Goal: Find specific page/section: Find specific page/section

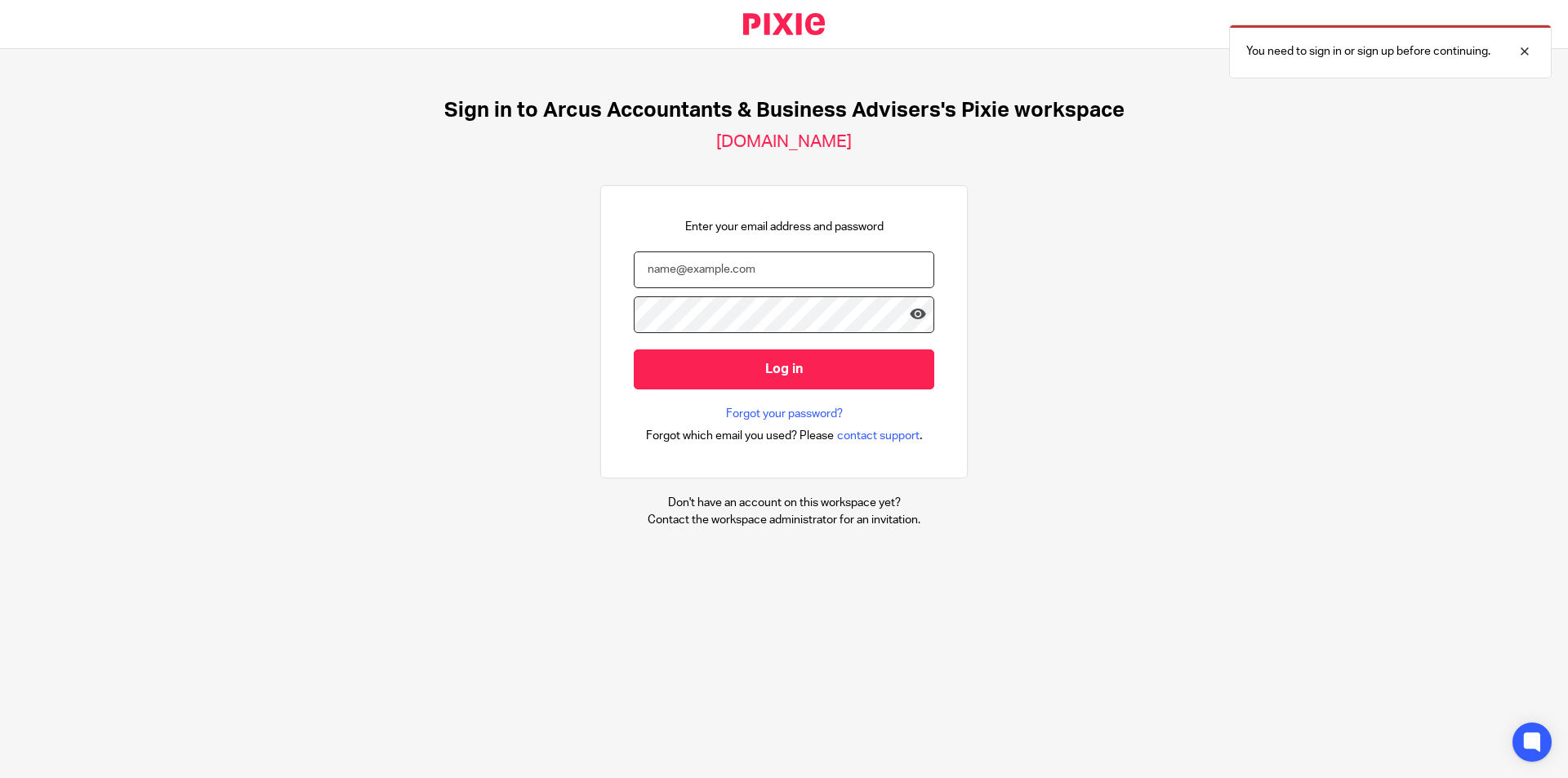
click at [762, 268] on input "email" at bounding box center [783, 270] width 301 height 37
click at [749, 389] on form "Clarke Log in" at bounding box center [783, 329] width 301 height 154
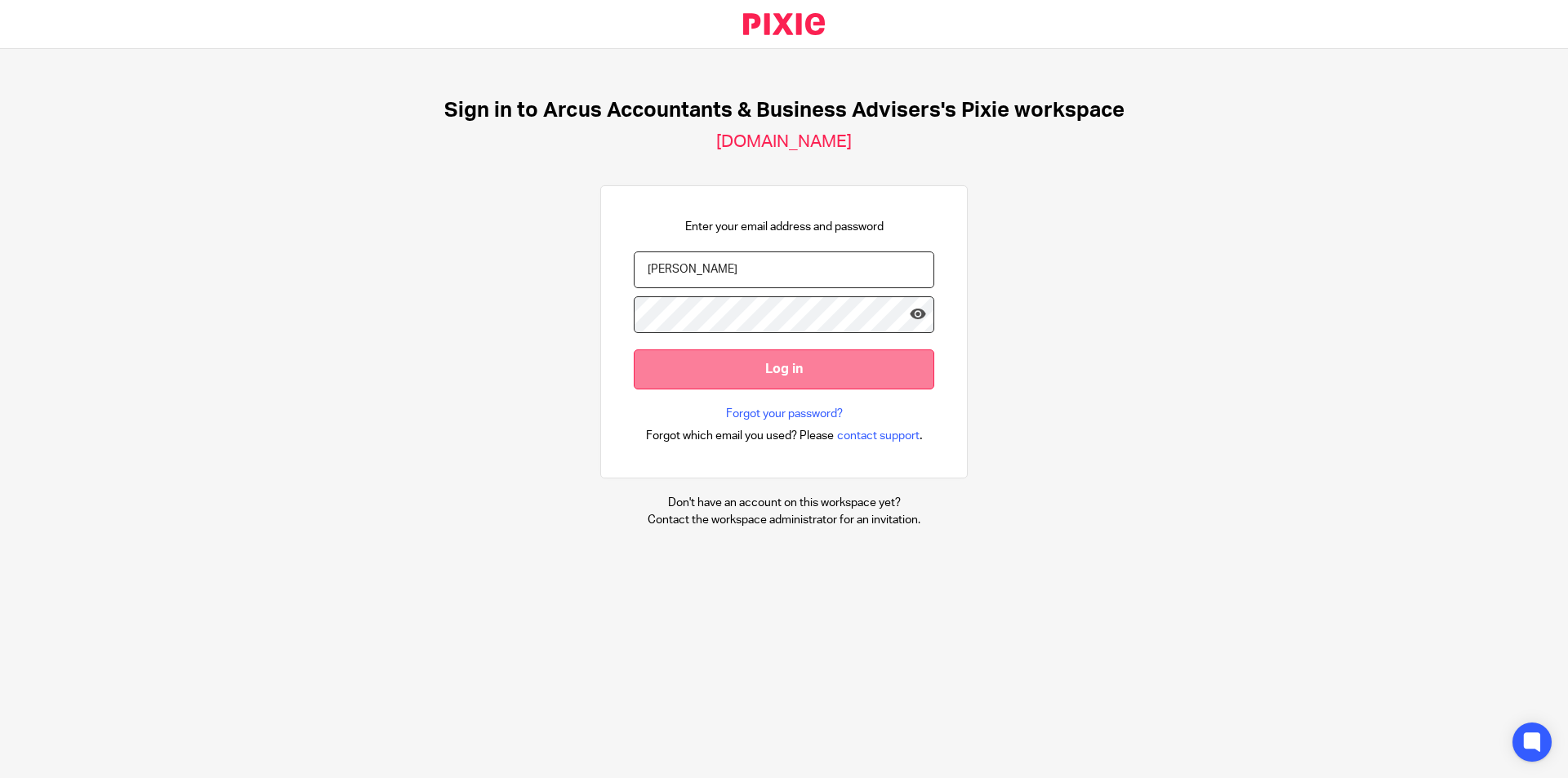
click at [763, 372] on input "Log in" at bounding box center [783, 369] width 301 height 40
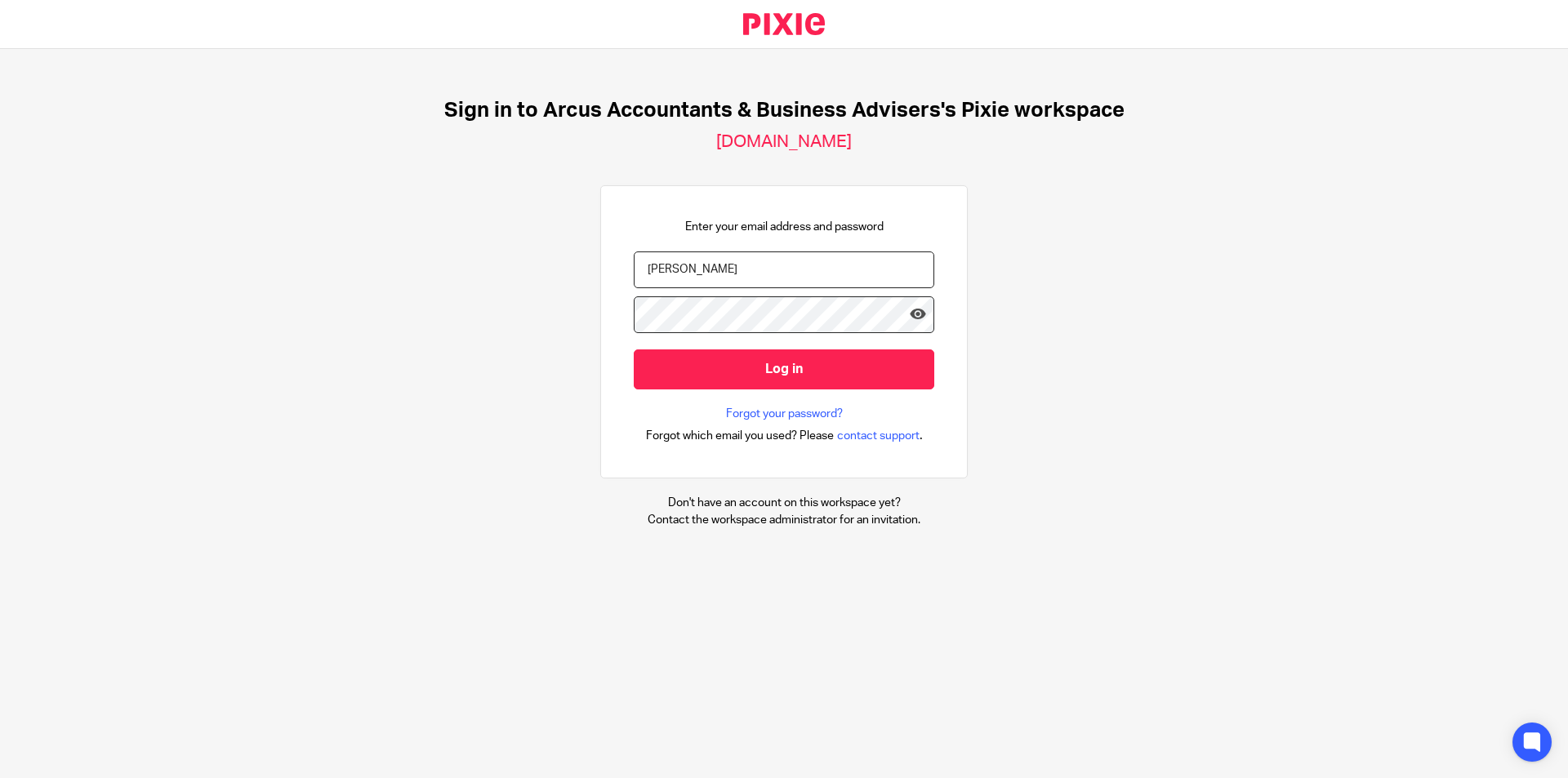
drag, startPoint x: 691, startPoint y: 263, endPoint x: 538, endPoint y: 252, distance: 153.4
click at [538, 252] on div "Sign in to Arcus Accountants & Business Advisers's Pixie workspace we-are-arcus…" at bounding box center [784, 312] width 1568 height 528
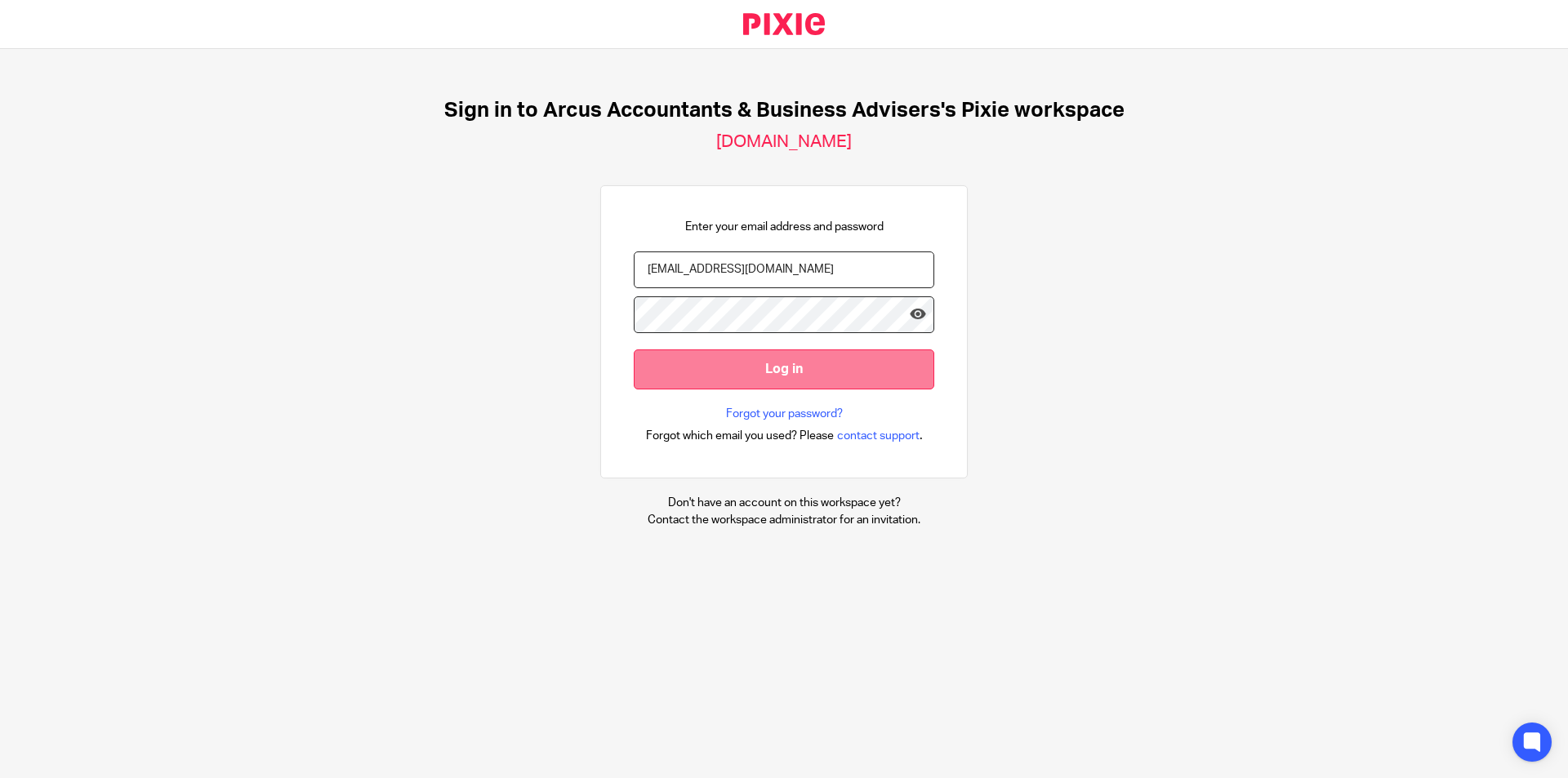
type input "jo@wearearcus.co.uk"
click at [721, 367] on input "Log in" at bounding box center [783, 369] width 301 height 40
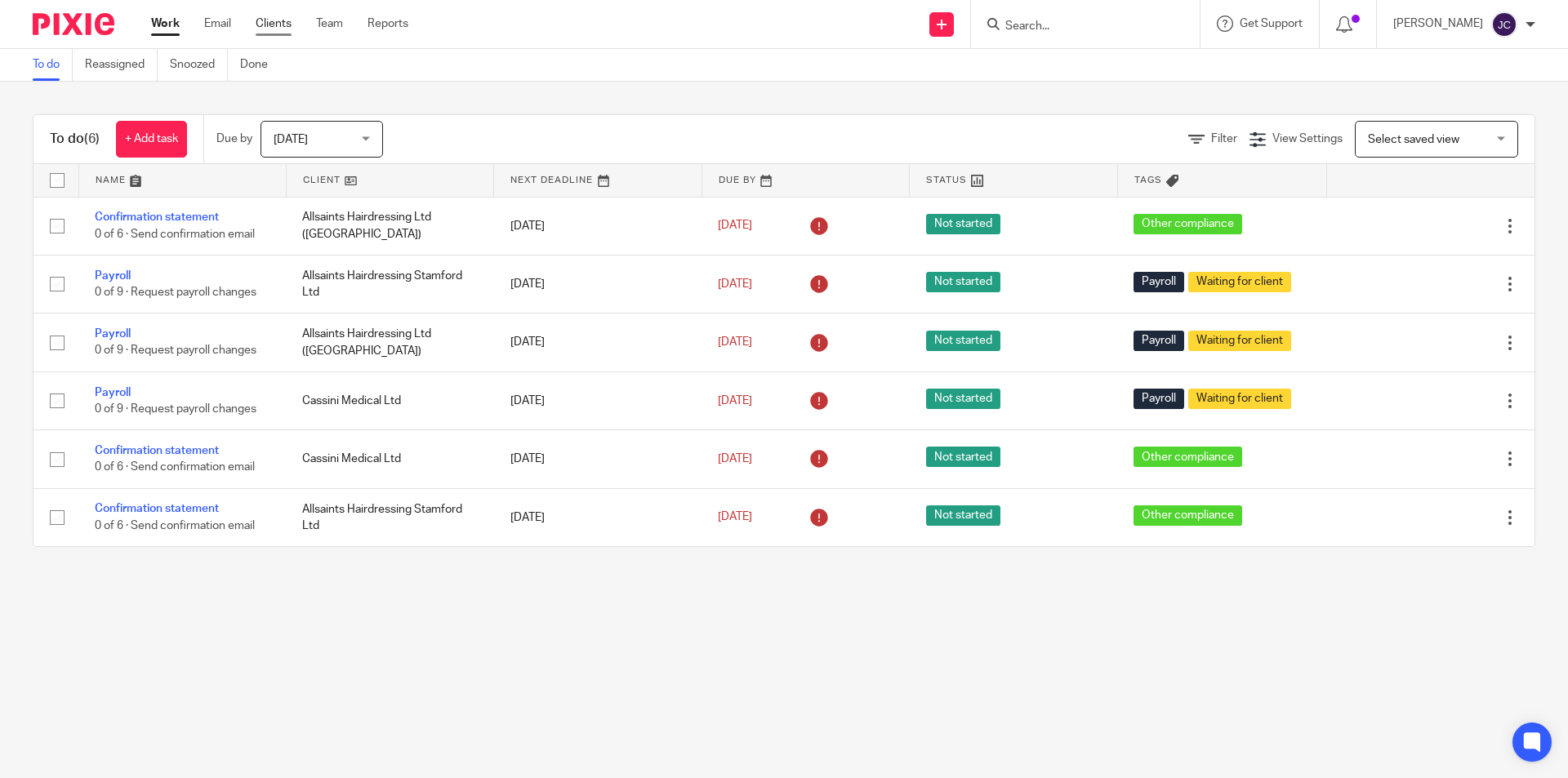
click at [265, 20] on link "Clients" at bounding box center [273, 24] width 36 height 17
click at [1066, 26] on input "Search" at bounding box center [1077, 27] width 147 height 15
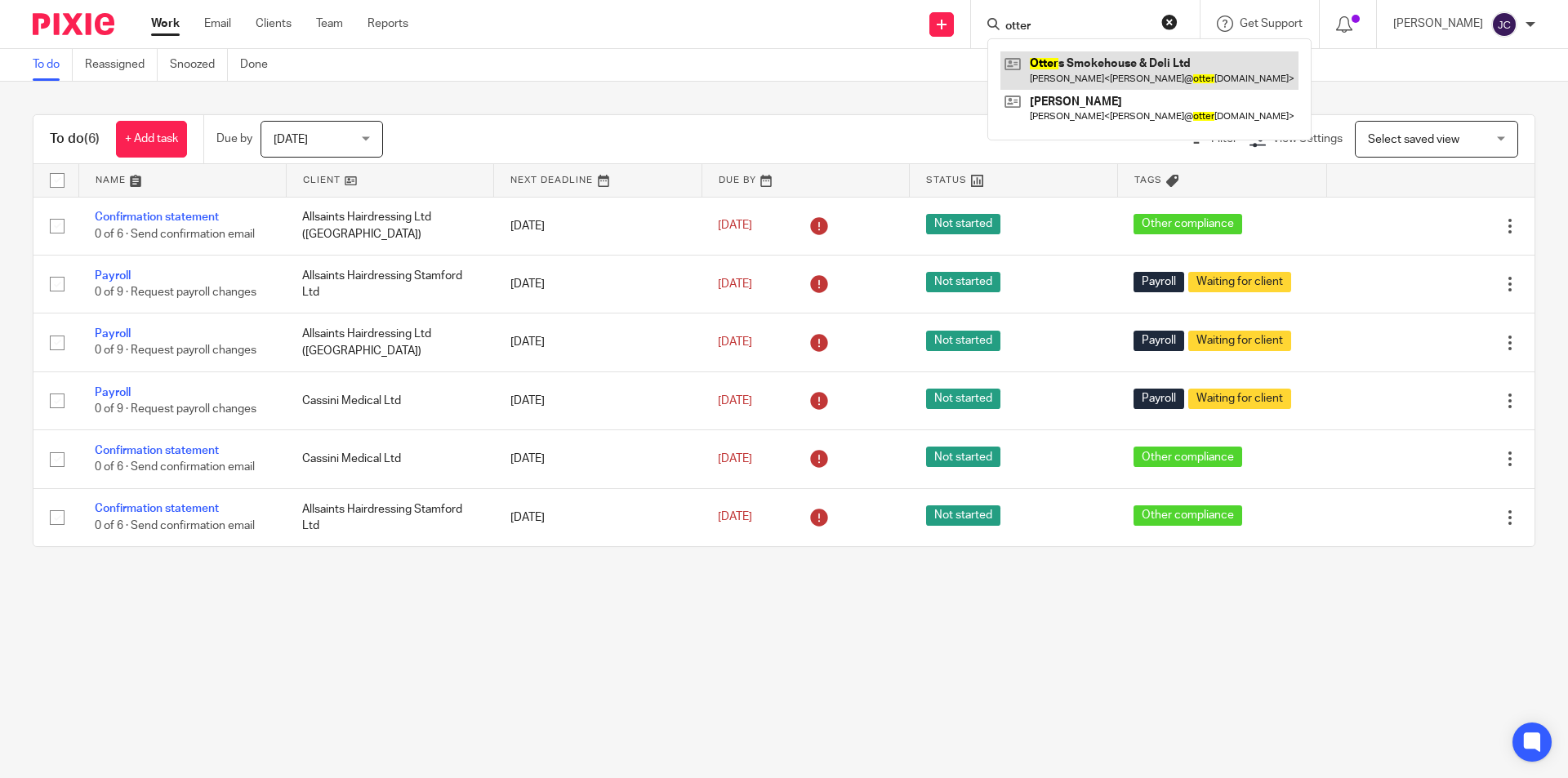
type input "otter"
click at [1132, 62] on link at bounding box center [1149, 70] width 298 height 38
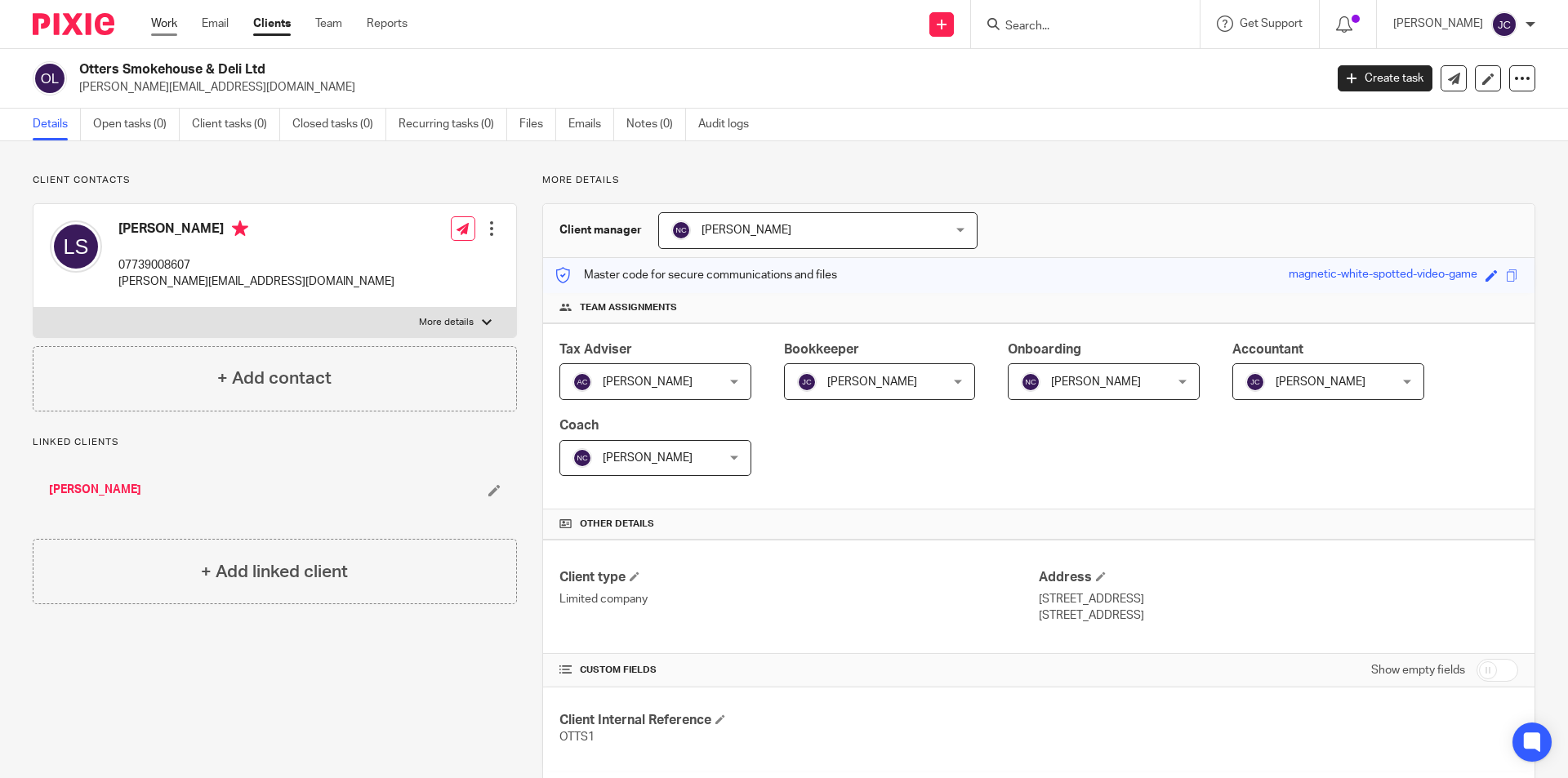
click at [170, 20] on link "Work" at bounding box center [164, 24] width 26 height 17
